Goal: Transaction & Acquisition: Register for event/course

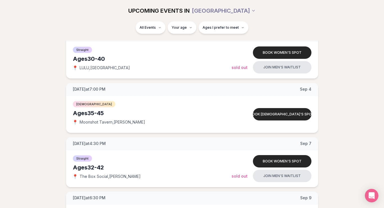
scroll to position [632, 0]
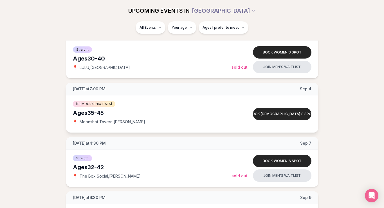
click at [100, 120] on span "Moonshot Tavern , [PERSON_NAME]" at bounding box center [113, 122] width 66 height 6
click at [75, 121] on span "📍" at bounding box center [75, 121] width 4 height 4
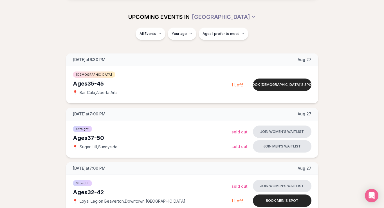
scroll to position [62, 0]
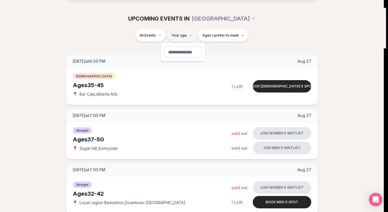
type input "**"
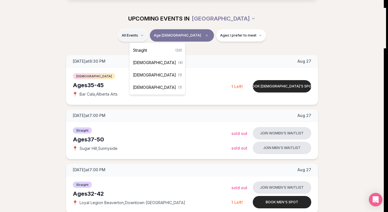
click at [146, 62] on span "[DEMOGRAPHIC_DATA]" at bounding box center [154, 63] width 43 height 6
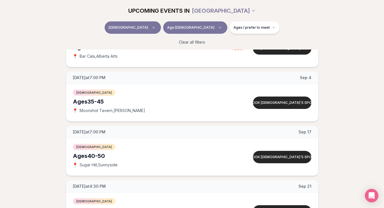
scroll to position [108, 0]
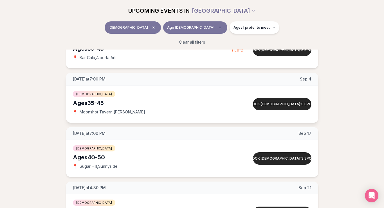
click at [94, 113] on span "Moonshot Tavern , [PERSON_NAME]" at bounding box center [113, 112] width 66 height 6
drag, startPoint x: 131, startPoint y: 111, endPoint x: 78, endPoint y: 111, distance: 52.9
click at [78, 111] on div "📍 Moonshot Tavern , [PERSON_NAME]" at bounding box center [152, 112] width 159 height 6
click at [30, 116] on div "[DATE] at 6:30 PM [DATE] Ages [DEMOGRAPHIC_DATA] [DEMOGRAPHIC_DATA] 📍 Bar Cala …" at bounding box center [192, 125] width 366 height 213
